Goal: Task Accomplishment & Management: Use online tool/utility

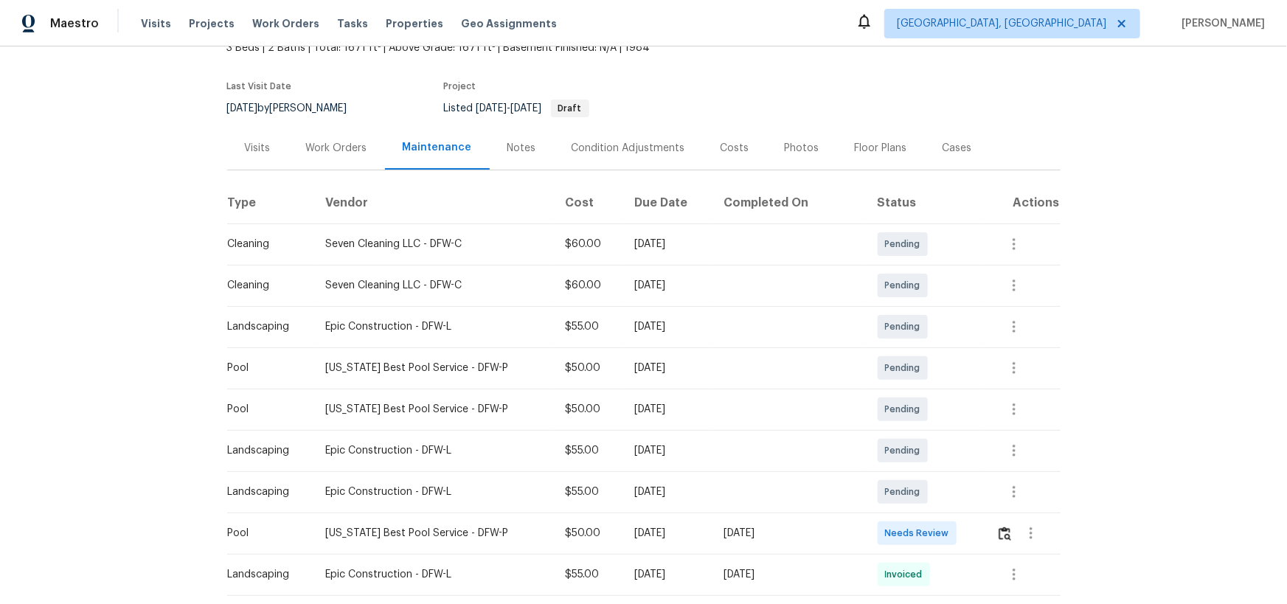
scroll to position [201, 0]
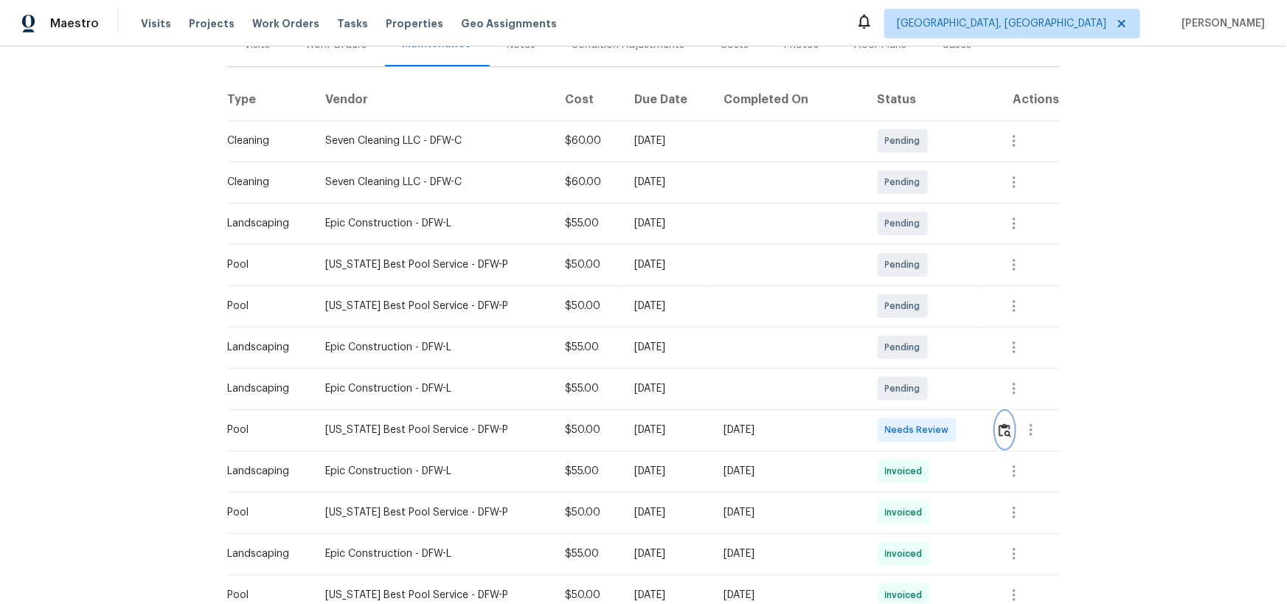
click at [915, 394] on img "button" at bounding box center [1004, 430] width 13 height 14
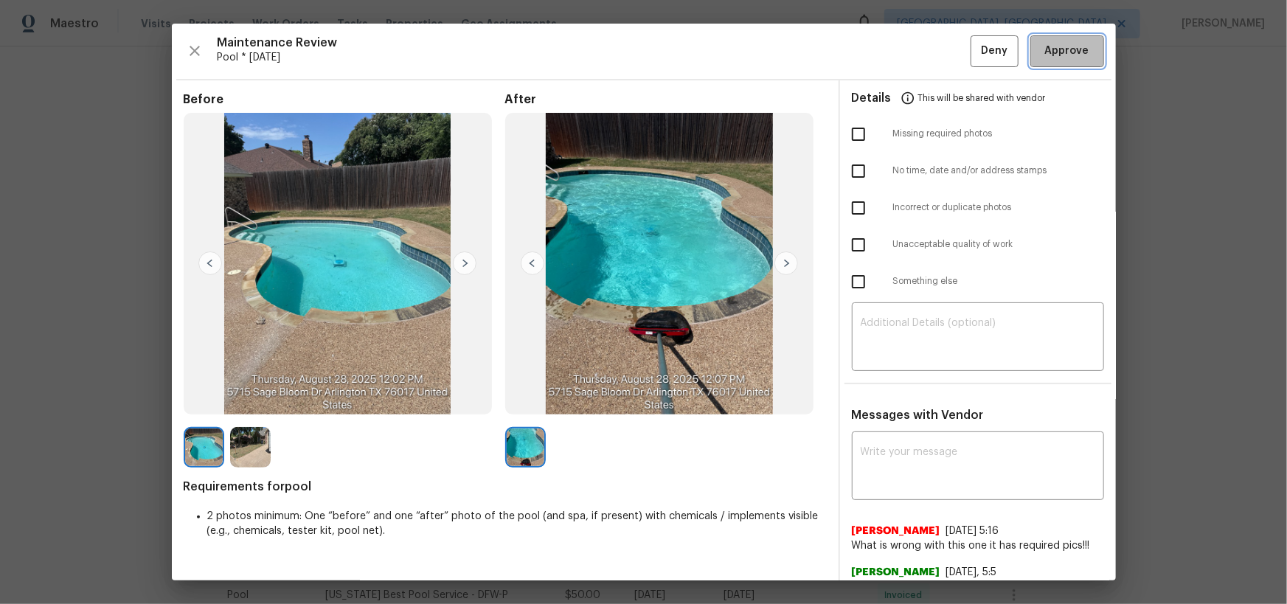
click at [915, 46] on span "Approve" at bounding box center [1067, 51] width 44 height 18
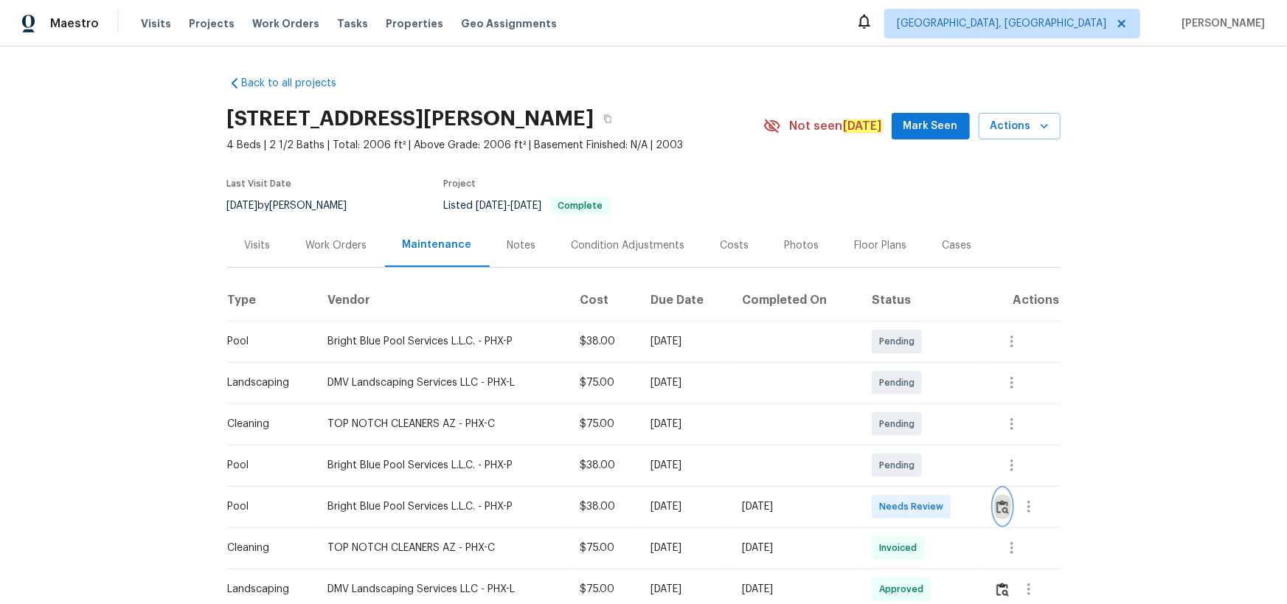
click at [1003, 508] on img "button" at bounding box center [1002, 507] width 13 height 14
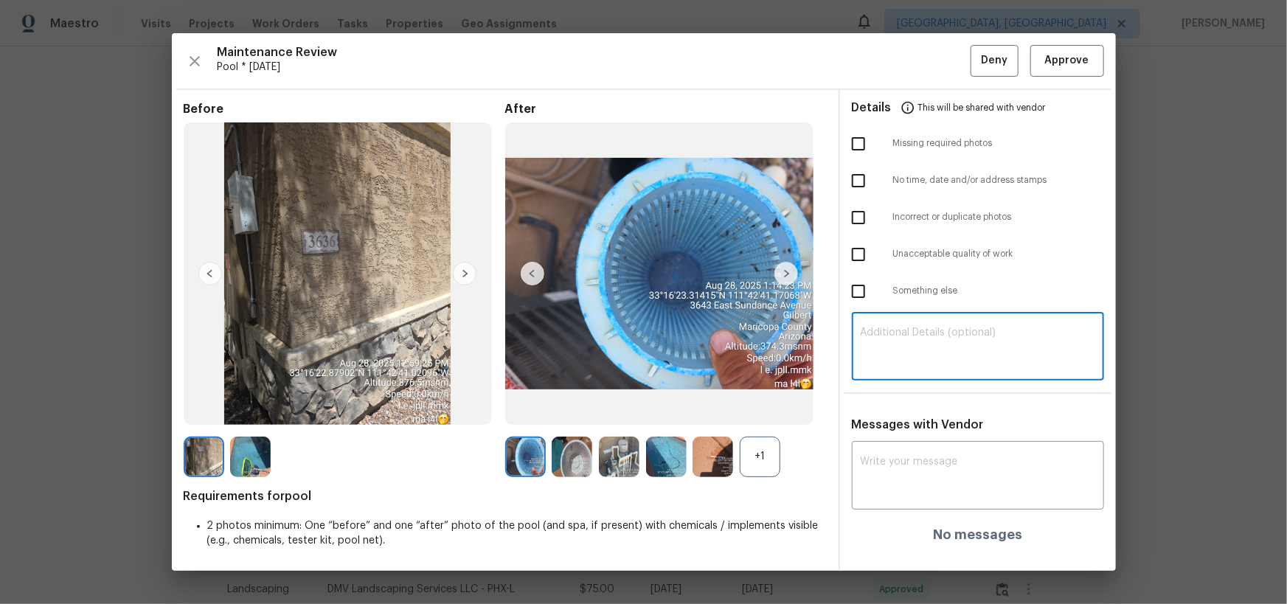
click at [963, 338] on textarea at bounding box center [977, 347] width 234 height 41
paste textarea "Maintenance Audit Team: Hello! Unfortunately, this pool visit completed on 08/2…"
type textarea "Maintenance Audit Team: Hello! Unfortunately, this pool visit completed on 08/2…"
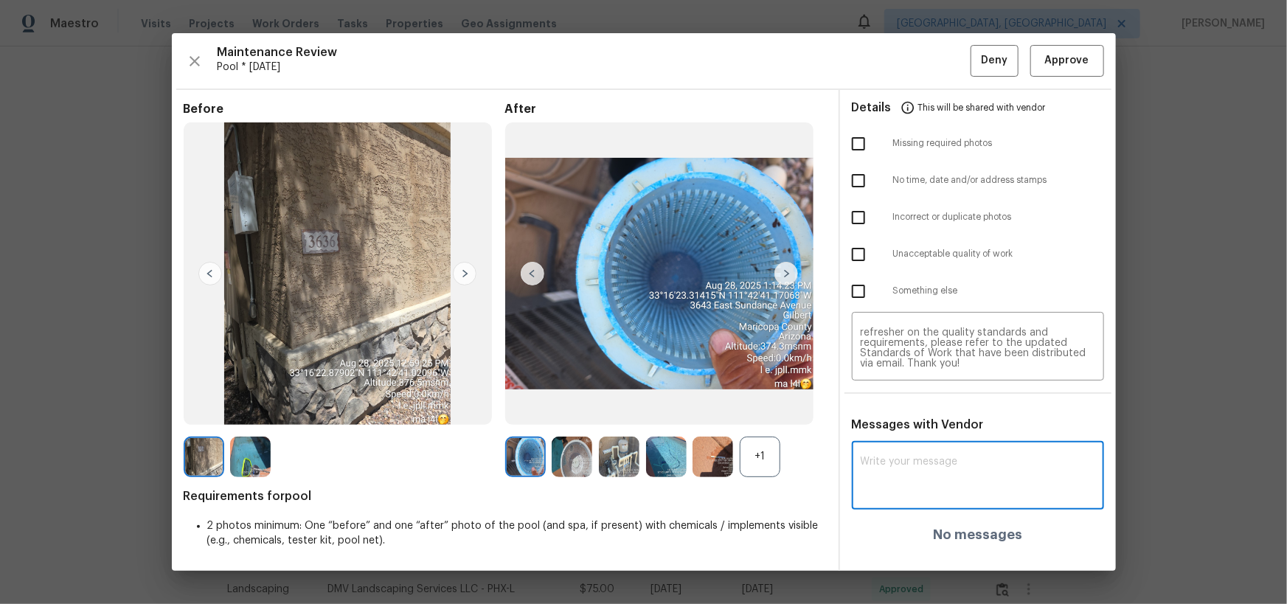
click at [897, 462] on textarea at bounding box center [977, 476] width 234 height 41
paste textarea "Maintenance Audit Team: Hello! Unfortunately, this pool visit completed on 08/2…"
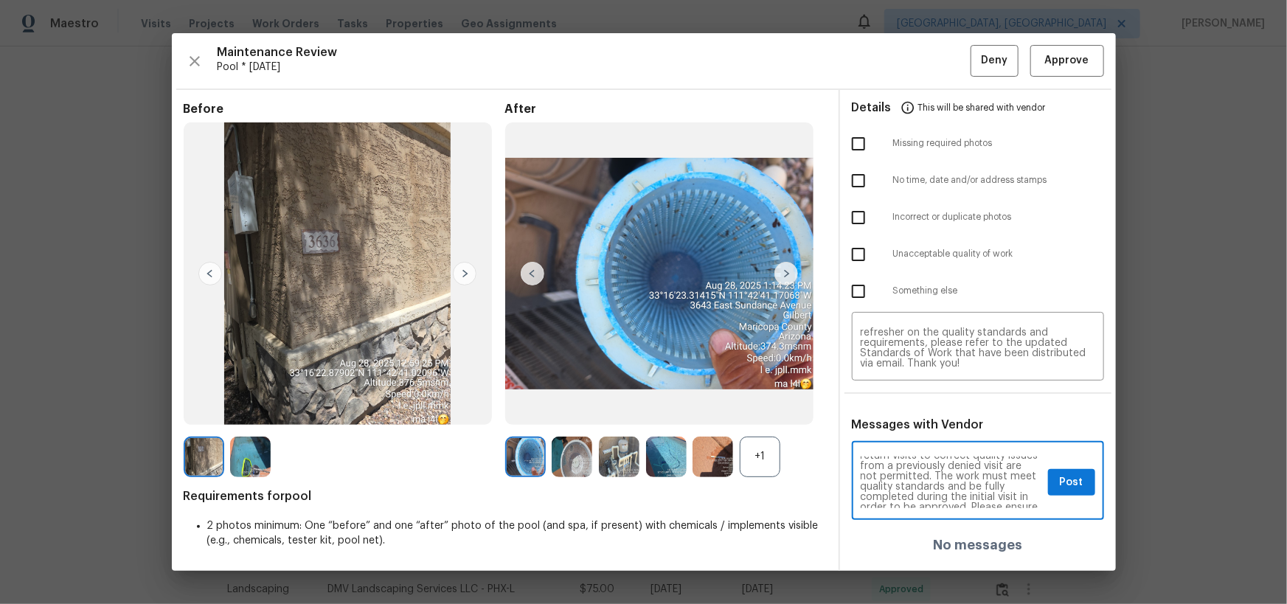
scroll to position [0, 0]
type textarea "Maintenance Audit Team: Hello! Unfortunately, this pool visit completed on 08/2…"
click at [959, 476] on textarea "Maintenance Audit Team: Hello! Unfortunately, this pool visit completed on 08/2…" at bounding box center [950, 482] width 181 height 52
click at [1023, 347] on textarea "Maintenance Audit Team: Hello! Unfortunately, this pool visit completed on 08/2…" at bounding box center [977, 347] width 234 height 41
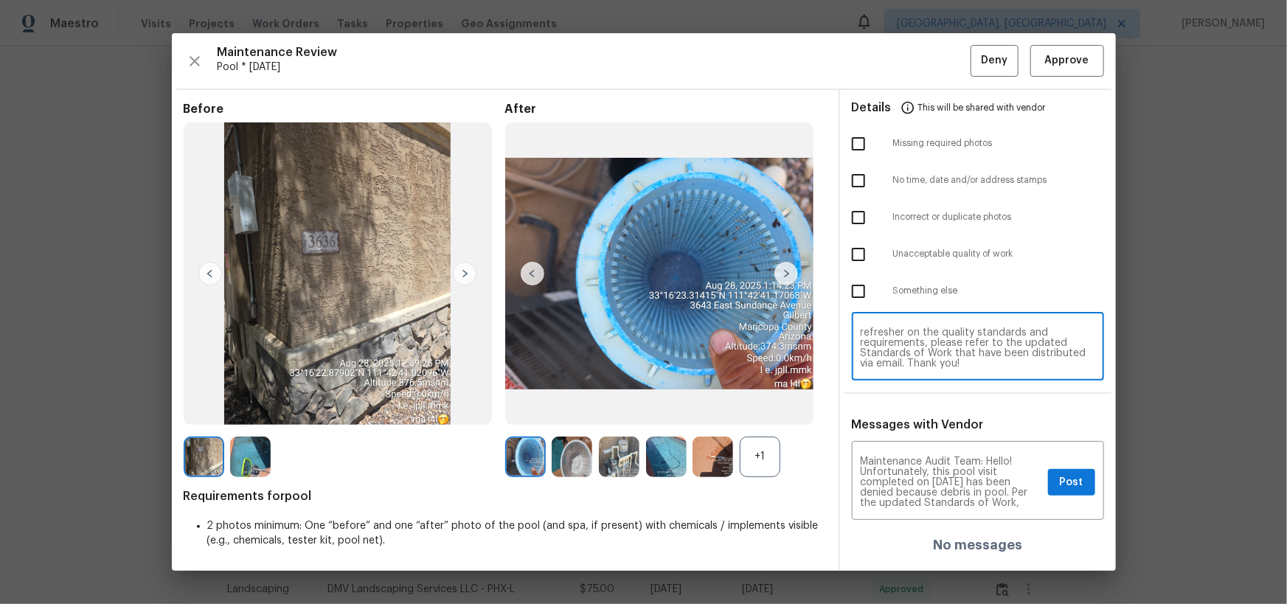
paste textarea
type textarea "Maintenance Audit Team: Hello! Unfortunately, this pool visit completed on 08/2…"
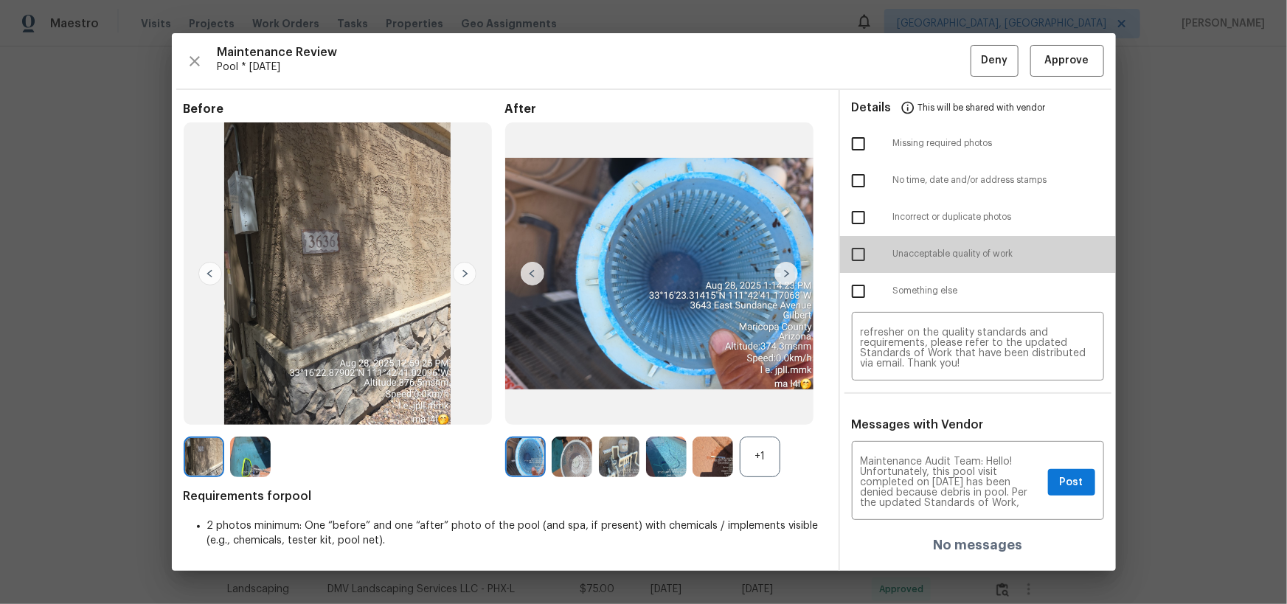
click at [862, 254] on input "checkbox" at bounding box center [858, 254] width 31 height 31
checkbox input "true"
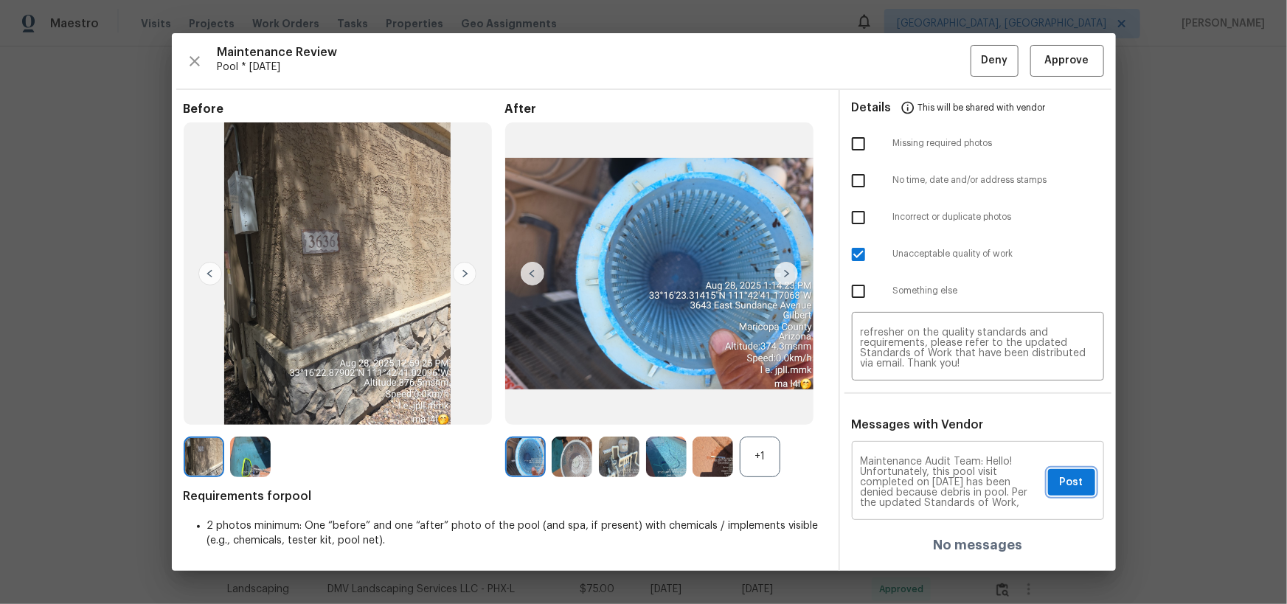
click at [1062, 486] on span "Post" at bounding box center [1072, 482] width 24 height 18
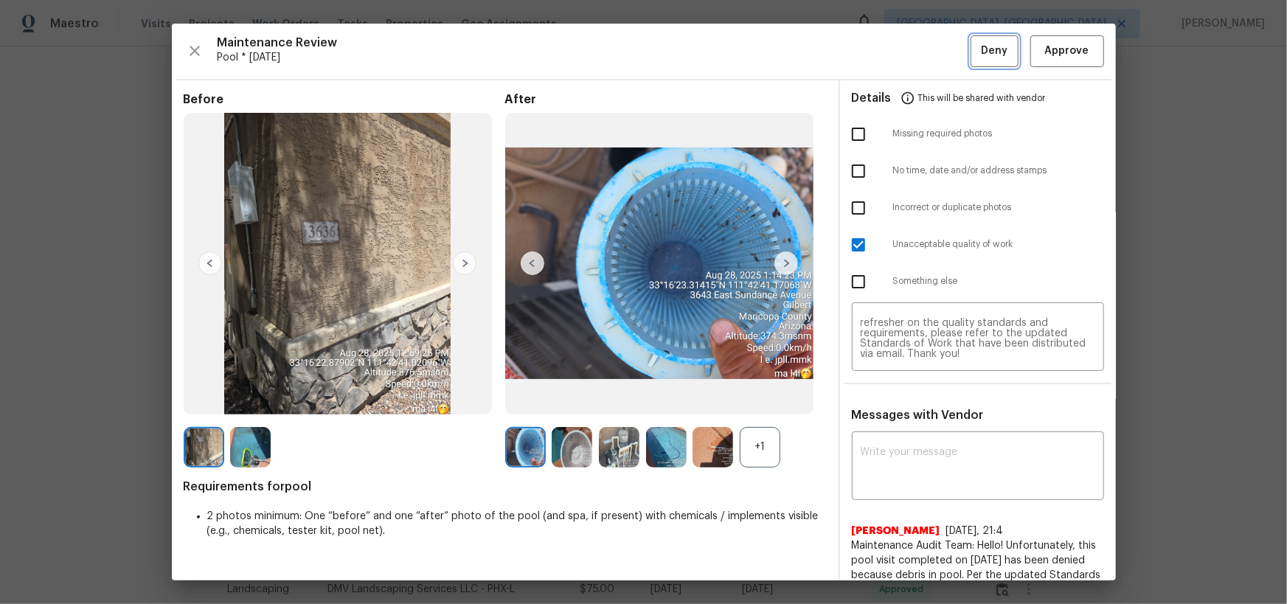
click at [984, 40] on button "Deny" at bounding box center [994, 51] width 48 height 32
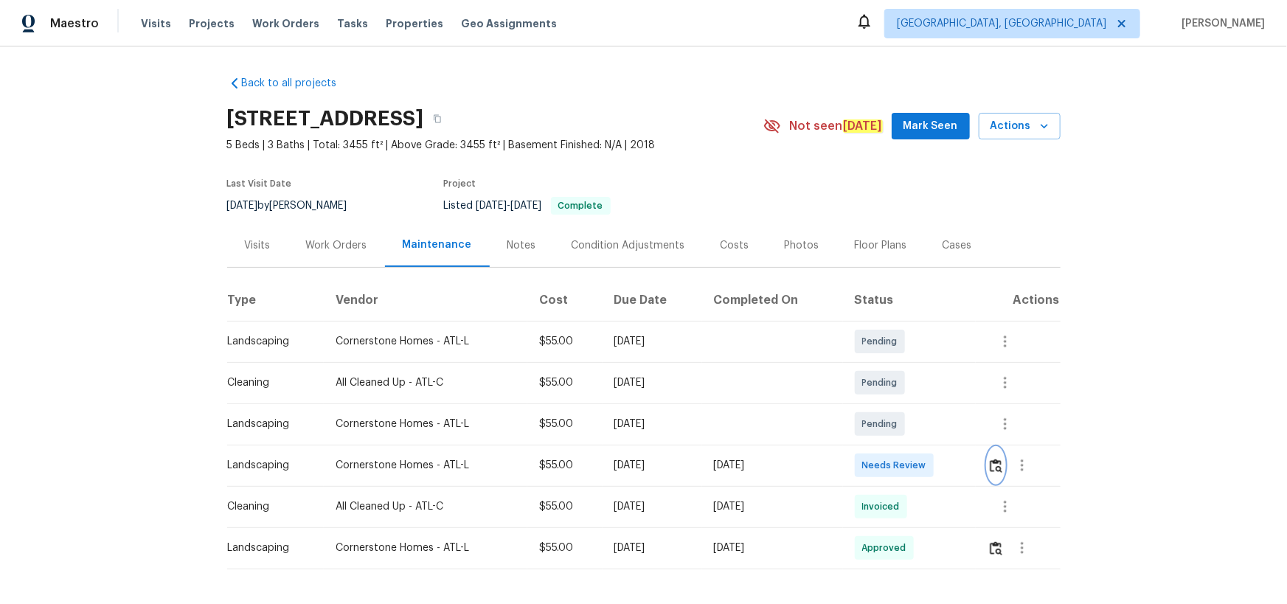
click at [915, 394] on img "button" at bounding box center [995, 466] width 13 height 14
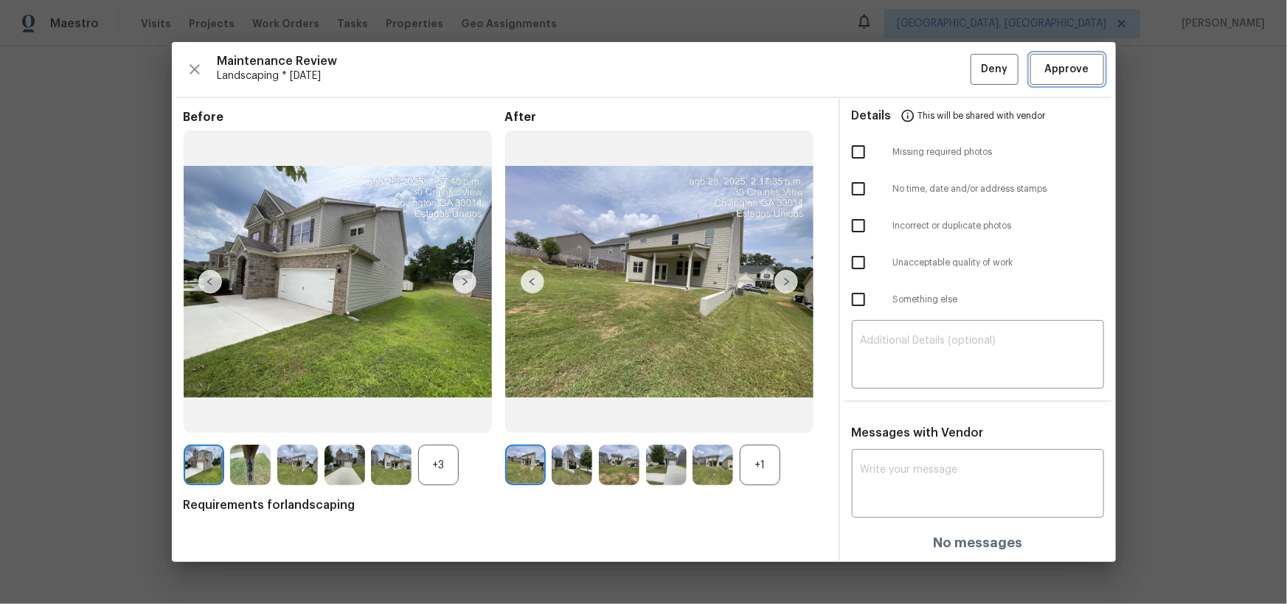
click at [915, 60] on span "Approve" at bounding box center [1067, 69] width 44 height 18
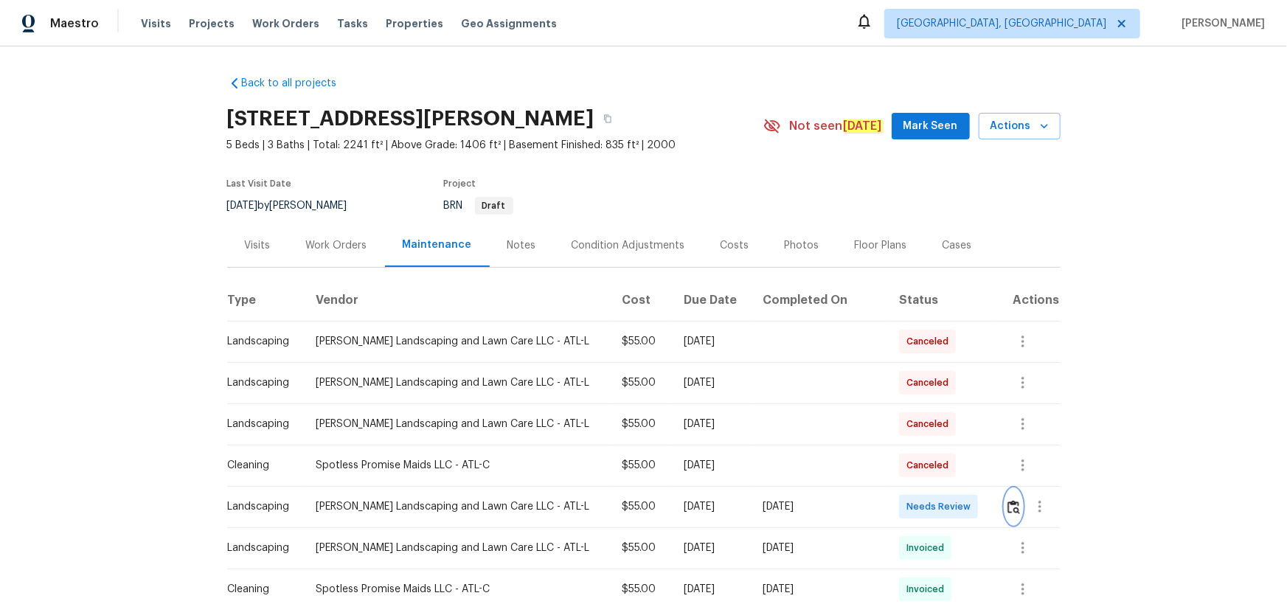
click at [915, 394] on img "button" at bounding box center [1013, 507] width 13 height 14
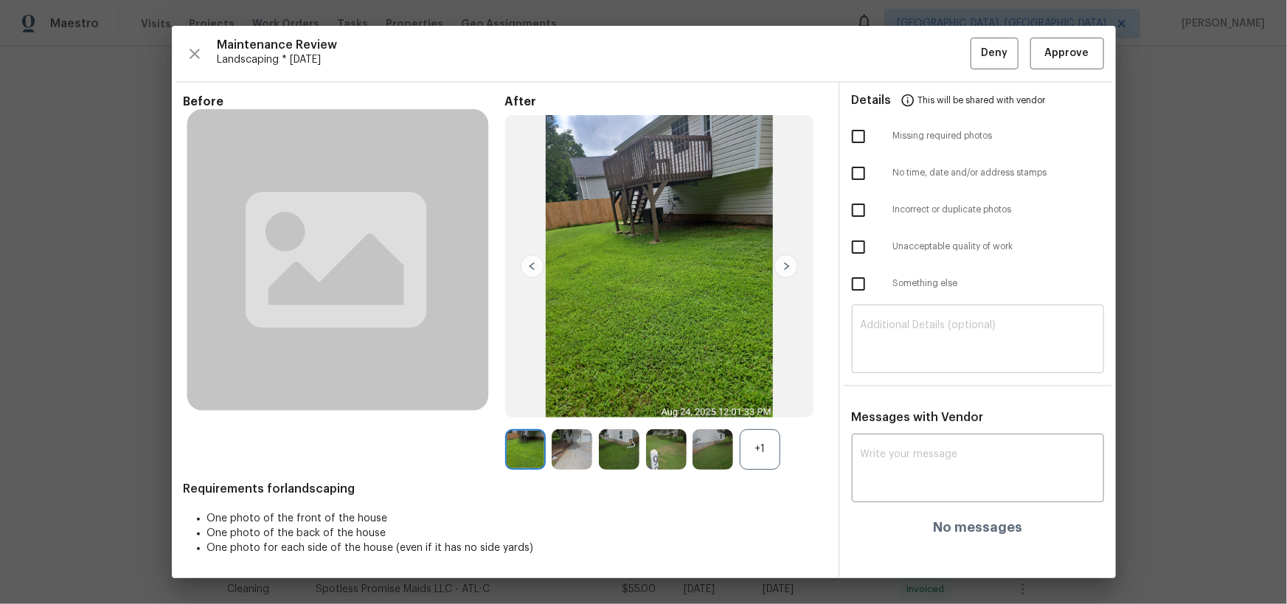
click at [915, 338] on textarea at bounding box center [977, 340] width 234 height 41
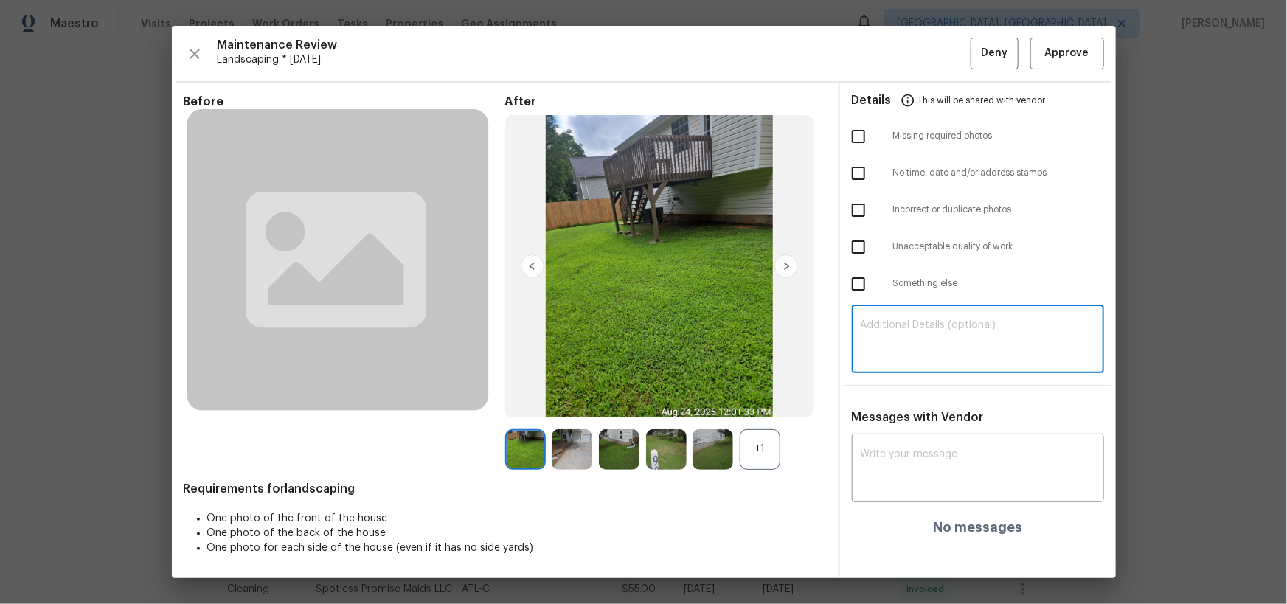
paste textarea "Maintenance Audit Team: Hello! Unfortunately, this landscaping visit completed …"
type textarea "Maintenance Audit Team: Hello! Unfortunately, this landscaping visit completed …"
click at [914, 394] on textarea at bounding box center [977, 469] width 234 height 41
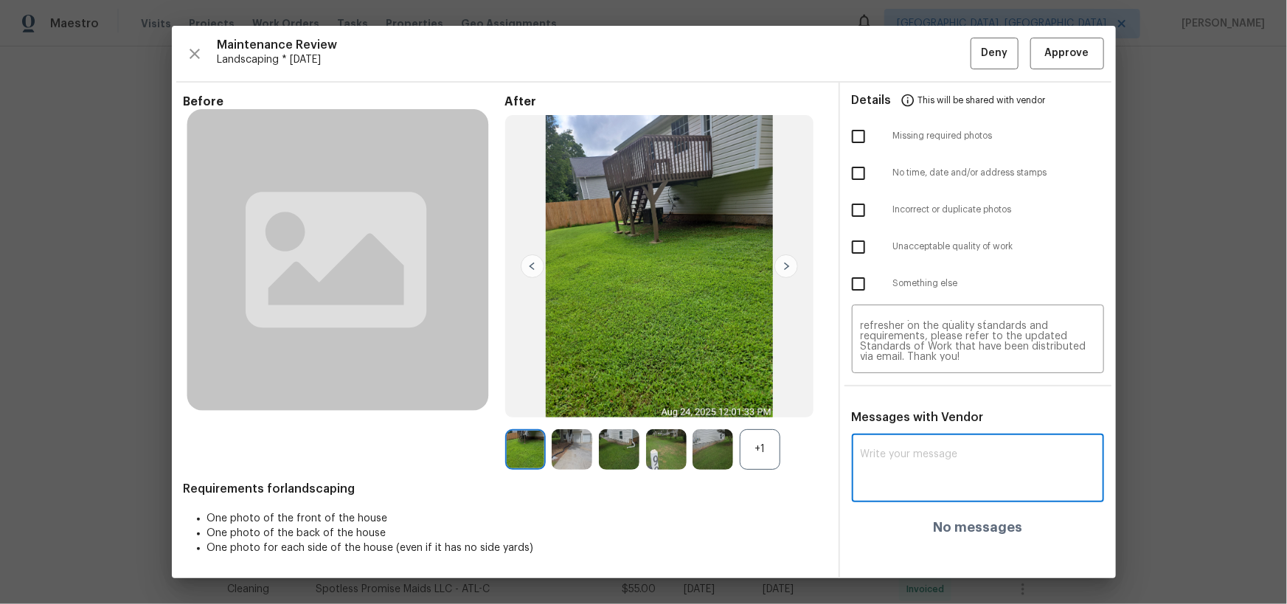
paste textarea "Maintenance Audit Team: Hello! Unfortunately, this landscaping visit completed …"
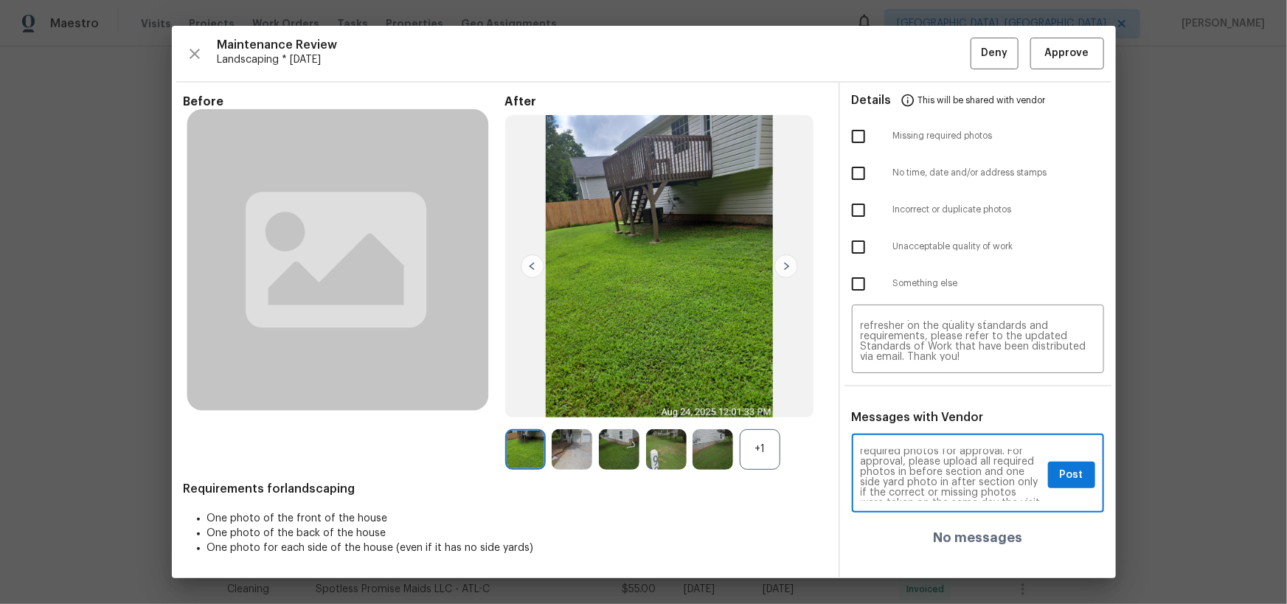
scroll to position [53, 0]
type textarea "Maintenance Audit Team: Hello! Unfortunately, this landscaping visit completed …"
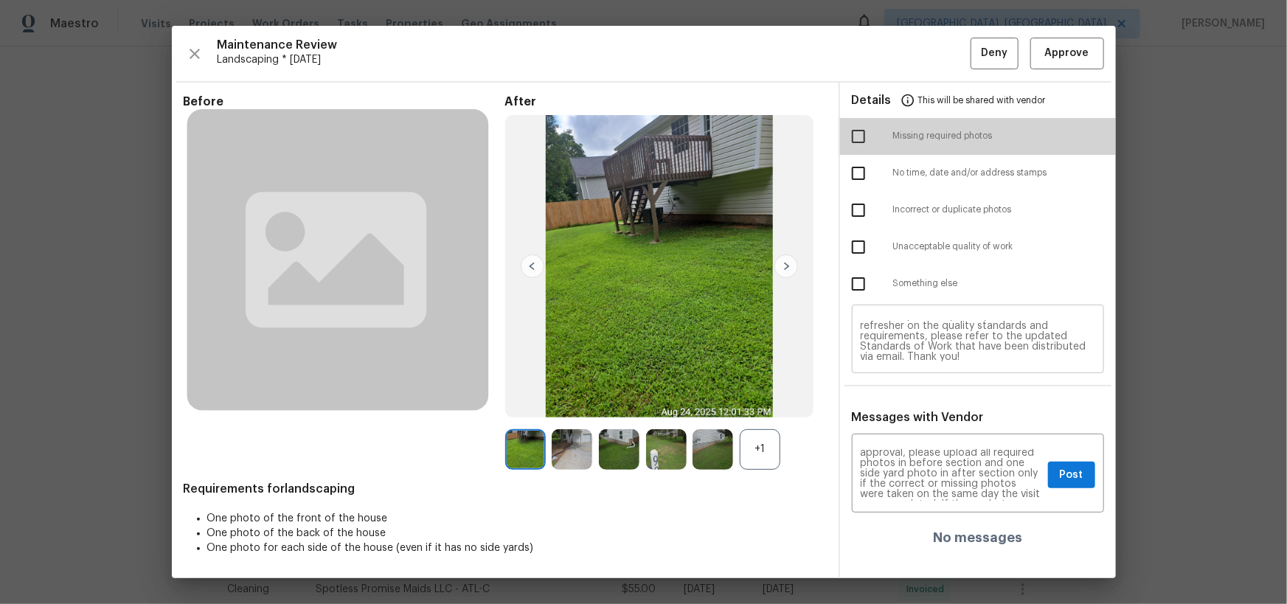
drag, startPoint x: 866, startPoint y: 142, endPoint x: 1005, endPoint y: 347, distance: 247.4
click at [869, 143] on input "checkbox" at bounding box center [858, 136] width 31 height 31
checkbox input "true"
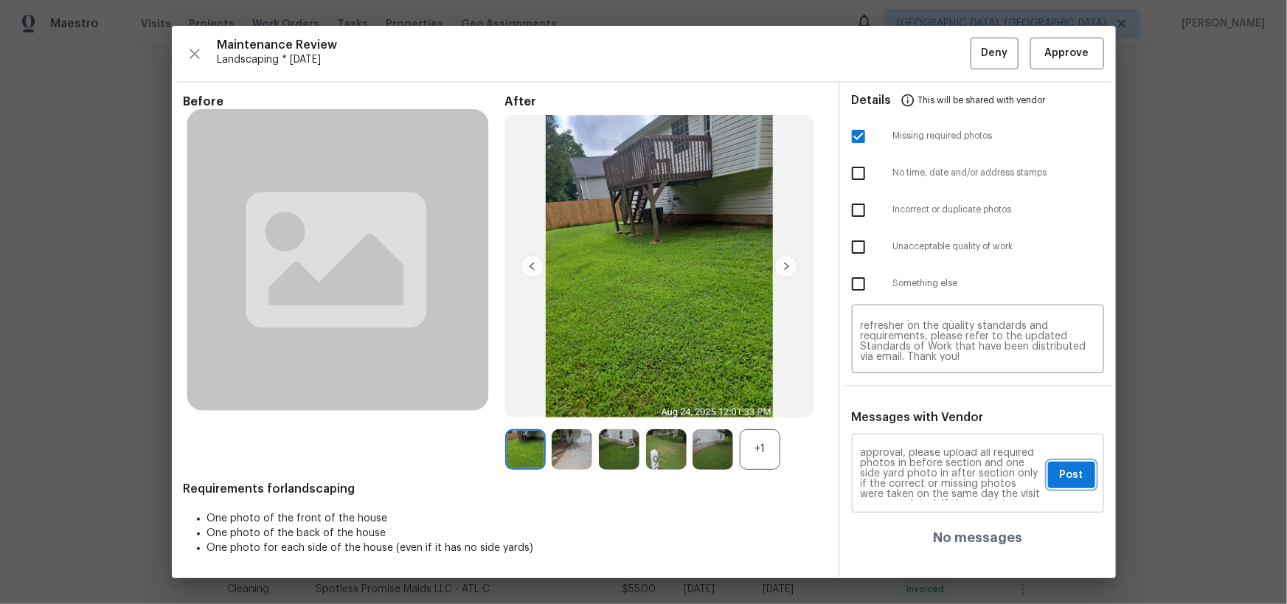
click at [915, 394] on span "Post" at bounding box center [1072, 475] width 24 height 18
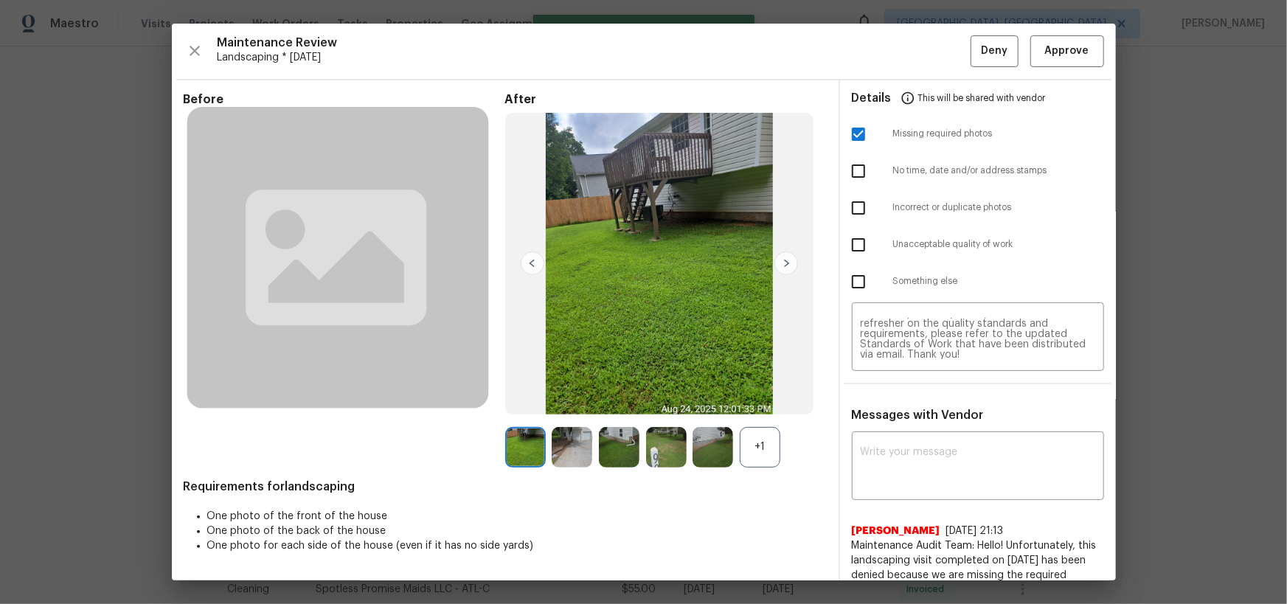
scroll to position [0, 0]
drag, startPoint x: 984, startPoint y: 52, endPoint x: 987, endPoint y: 71, distance: 18.8
click at [915, 53] on span "Deny" at bounding box center [994, 51] width 27 height 18
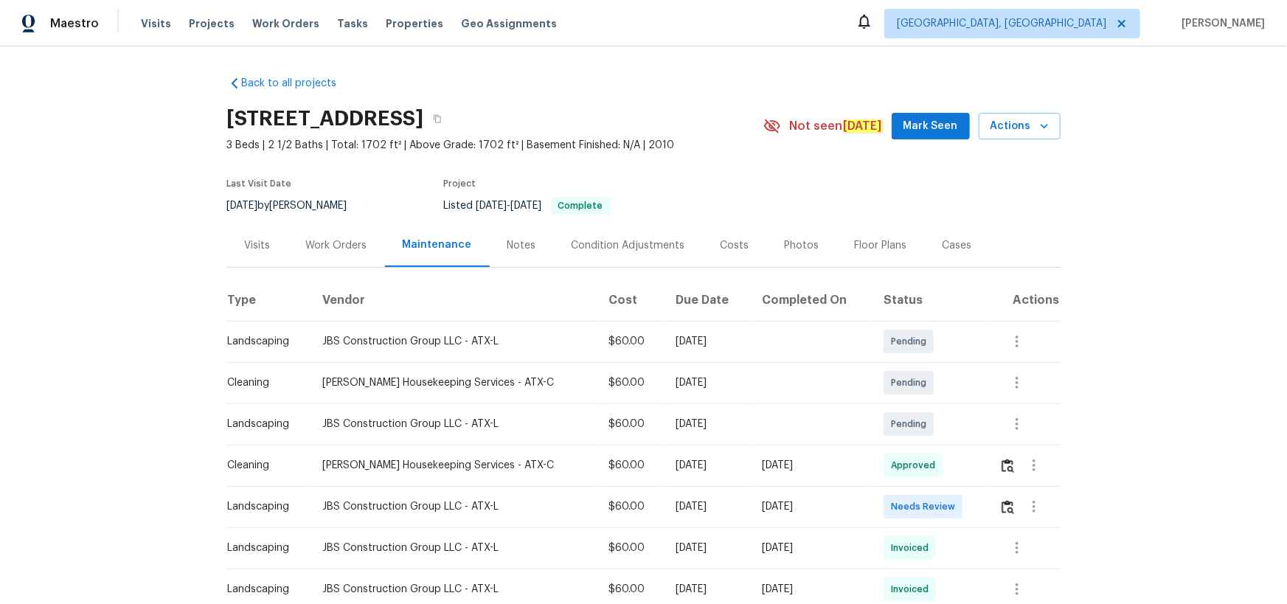
drag, startPoint x: 988, startPoint y: 505, endPoint x: 995, endPoint y: 508, distance: 7.9
click at [915, 394] on td at bounding box center [1023, 506] width 73 height 41
click at [915, 394] on img "button" at bounding box center [1007, 507] width 13 height 14
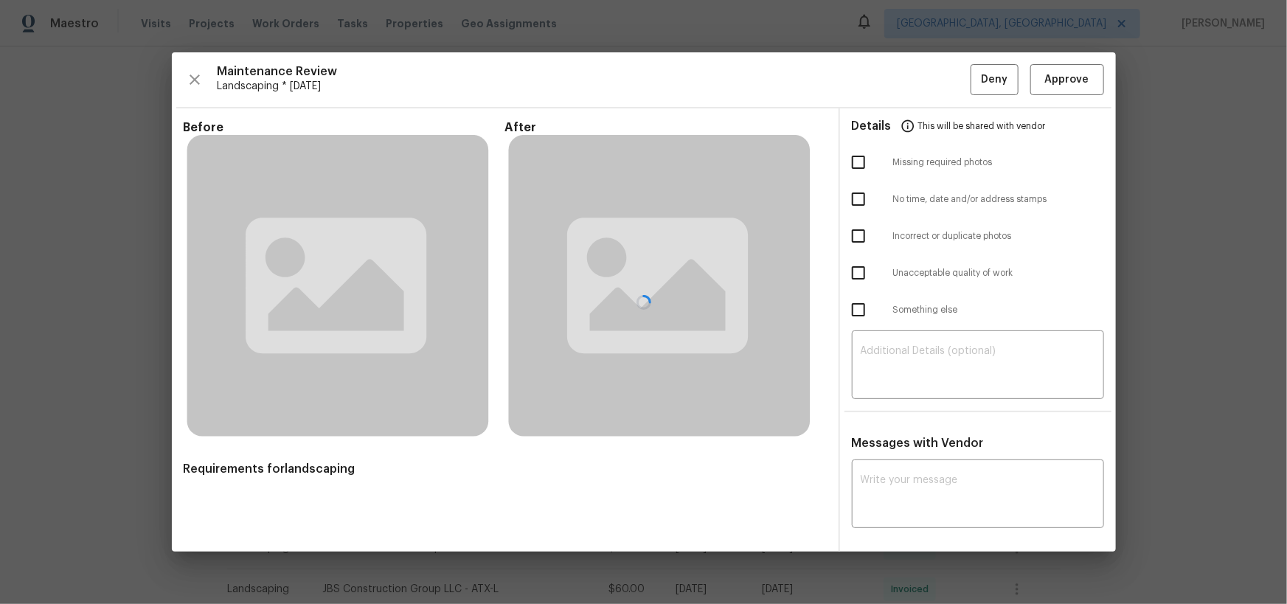
drag, startPoint x: 1096, startPoint y: 74, endPoint x: 1081, endPoint y: 97, distance: 27.2
click at [915, 77] on div at bounding box center [644, 302] width 944 height 500
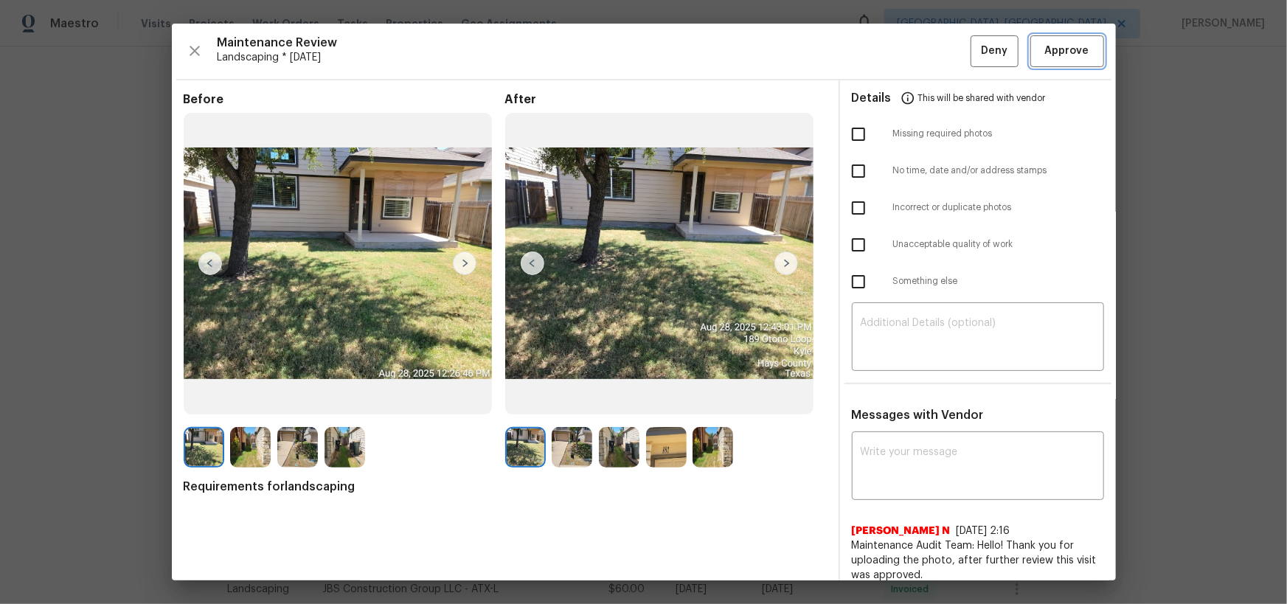
drag, startPoint x: 1076, startPoint y: 41, endPoint x: 1110, endPoint y: 232, distance: 194.0
click at [915, 43] on span "Approve" at bounding box center [1067, 51] width 44 height 18
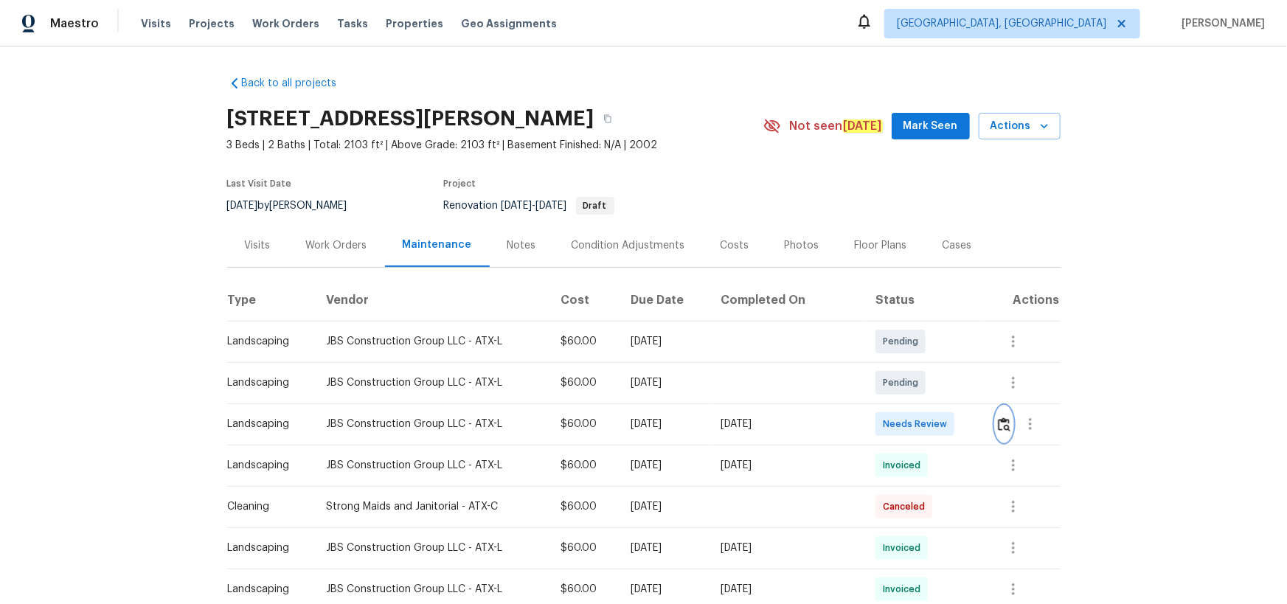
click at [998, 418] on img "button" at bounding box center [1004, 424] width 13 height 14
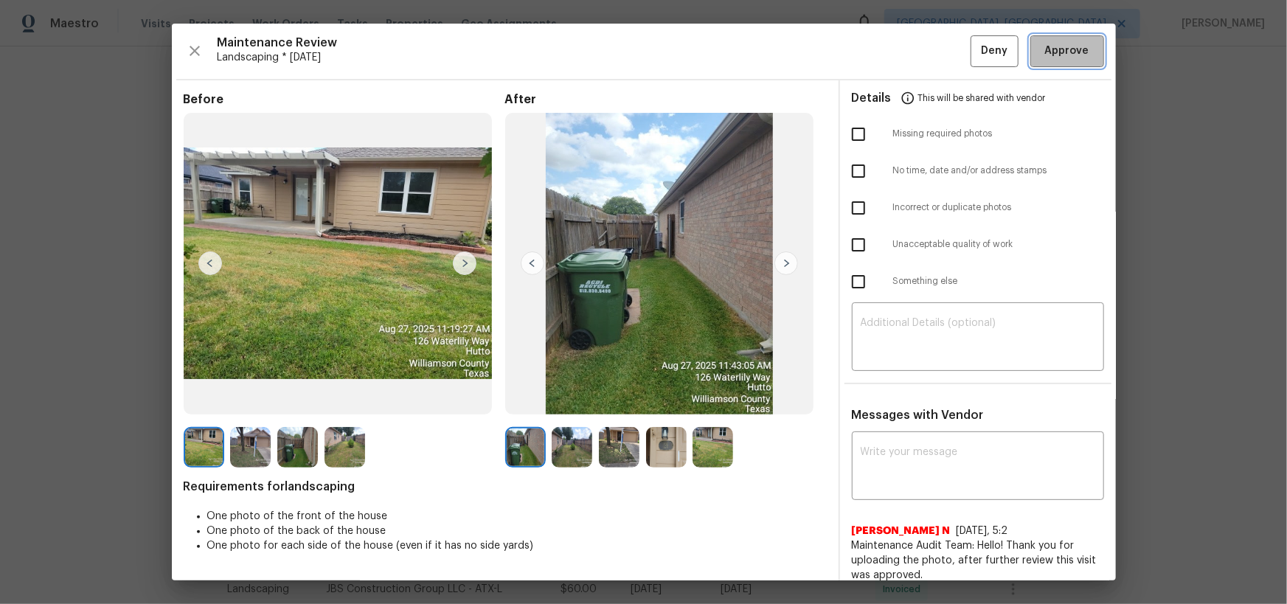
click at [1062, 44] on span "Approve" at bounding box center [1067, 51] width 44 height 18
